Goal: Task Accomplishment & Management: Use online tool/utility

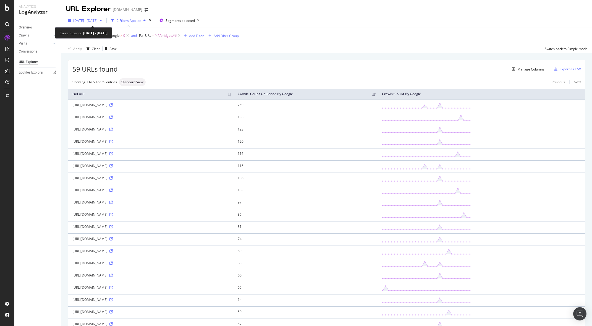
click at [94, 20] on span "[DATE] - [DATE]" at bounding box center [85, 20] width 24 height 5
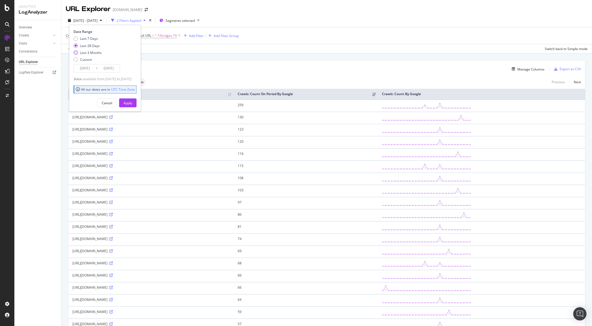
click at [78, 54] on div "Last 3 Months" at bounding box center [87, 52] width 28 height 5
type input "[DATE]"
click at [132, 101] on div "Apply" at bounding box center [127, 103] width 9 height 5
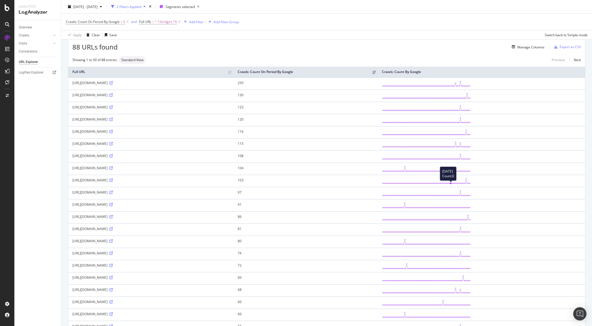
scroll to position [23, 0]
click at [528, 47] on div "Manage Columns" at bounding box center [530, 46] width 27 height 5
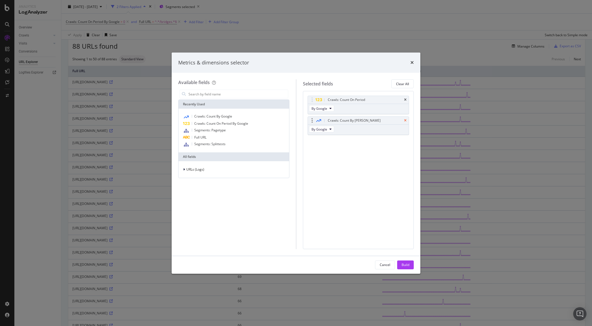
click at [405, 120] on icon "times" at bounding box center [405, 120] width 2 height 3
drag, startPoint x: 409, startPoint y: 265, endPoint x: 377, endPoint y: 237, distance: 42.6
click at [409, 265] on button "Build" at bounding box center [405, 264] width 17 height 9
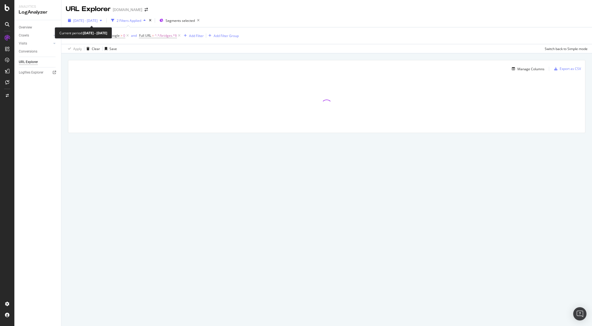
click at [98, 20] on span "[DATE] - [DATE]" at bounding box center [85, 20] width 24 height 5
click at [200, 64] on div "Manage Columns Export as CSV" at bounding box center [326, 66] width 517 height 13
click at [574, 69] on div "Export as CSV" at bounding box center [569, 68] width 21 height 5
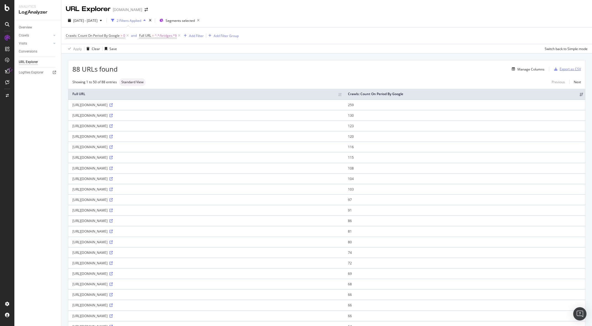
click at [574, 70] on div "Export as CSV" at bounding box center [569, 69] width 21 height 5
click at [160, 35] on span "^.*/bridges.*$" at bounding box center [166, 36] width 22 height 8
drag, startPoint x: 150, startPoint y: 59, endPoint x: 174, endPoint y: 59, distance: 24.1
click at [174, 59] on input "/bridges" at bounding box center [170, 58] width 52 height 9
type input "hashiwokakero"
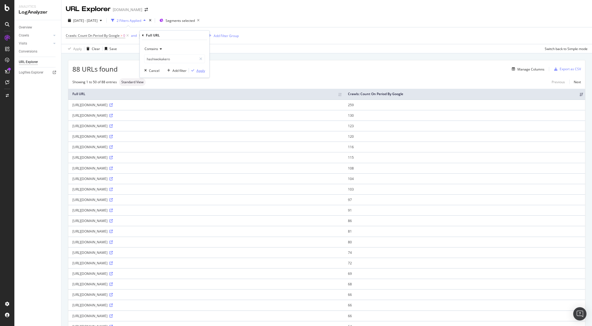
click at [202, 72] on div "Apply" at bounding box center [200, 70] width 9 height 5
click at [195, 20] on span "Segments selected" at bounding box center [179, 20] width 29 height 5
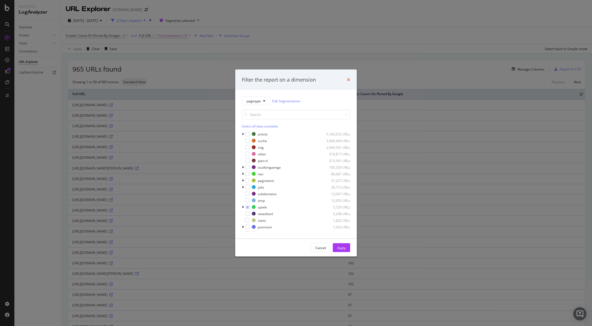
click at [349, 79] on icon "times" at bounding box center [348, 79] width 3 height 4
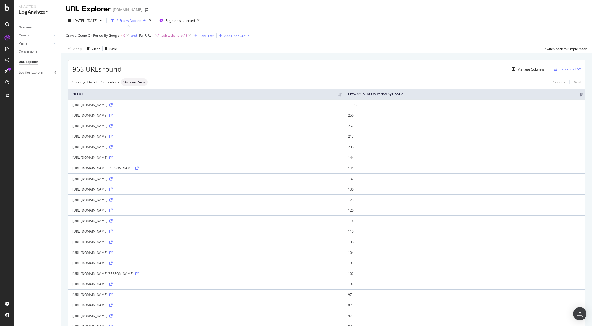
click at [571, 69] on div "Export as CSV" at bounding box center [569, 69] width 21 height 5
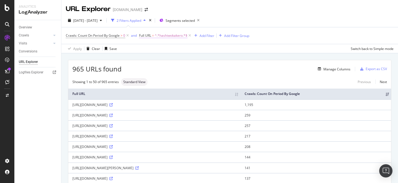
click at [170, 35] on span "^.*hashiwokakero.*$" at bounding box center [171, 36] width 33 height 8
click at [162, 58] on input "hashiwokakero" at bounding box center [170, 58] width 52 height 9
type input "wortiger"
click at [201, 68] on div "Apply" at bounding box center [200, 70] width 9 height 5
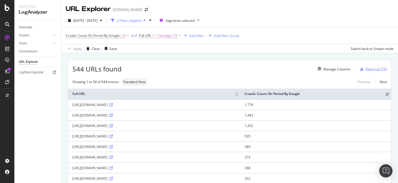
click at [366, 70] on div "Export as CSV" at bounding box center [376, 69] width 21 height 5
